Goal: Information Seeking & Learning: Learn about a topic

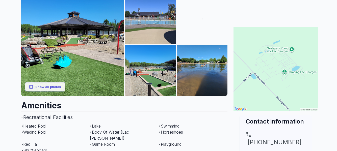
scroll to position [76, 0]
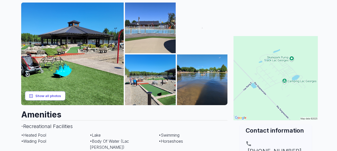
click at [48, 97] on button "Show all photos" at bounding box center [45, 95] width 40 height 9
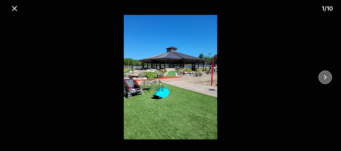
click at [326, 76] on icon "close" at bounding box center [325, 77] width 9 height 9
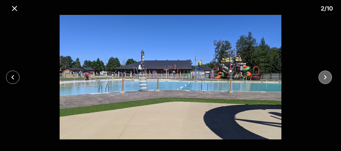
click at [326, 76] on icon "close" at bounding box center [325, 77] width 9 height 9
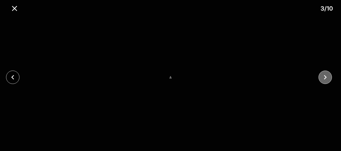
click at [324, 77] on icon "close" at bounding box center [325, 77] width 9 height 9
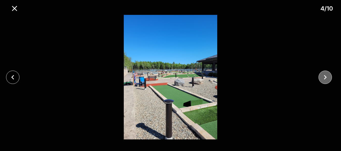
click at [324, 77] on icon "close" at bounding box center [325, 77] width 9 height 9
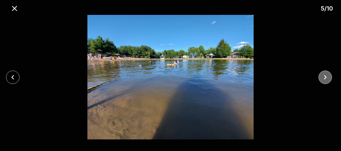
click at [324, 77] on icon "close" at bounding box center [325, 77] width 9 height 9
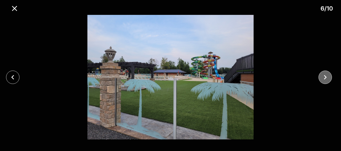
click at [324, 77] on icon "close" at bounding box center [325, 77] width 9 height 9
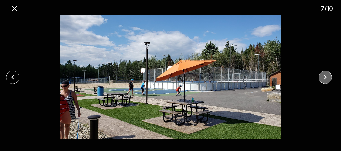
click at [324, 77] on icon "close" at bounding box center [325, 77] width 9 height 9
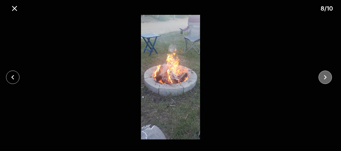
click at [324, 77] on icon "close" at bounding box center [325, 77] width 9 height 9
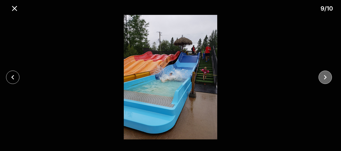
click at [324, 77] on icon "close" at bounding box center [325, 77] width 9 height 9
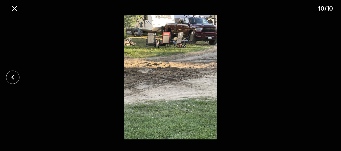
click at [324, 77] on div at bounding box center [170, 77] width 341 height 125
click at [12, 7] on icon "close" at bounding box center [14, 8] width 9 height 9
